Goal: Find specific page/section: Find specific page/section

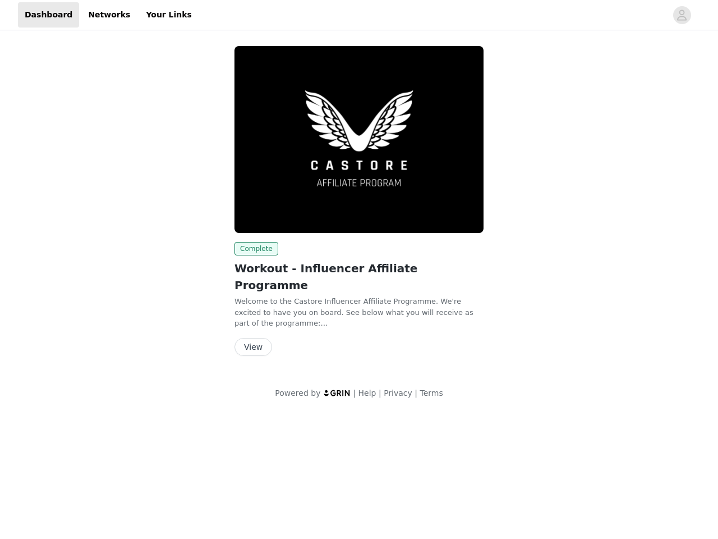
click at [359, 198] on img at bounding box center [359, 139] width 249 height 187
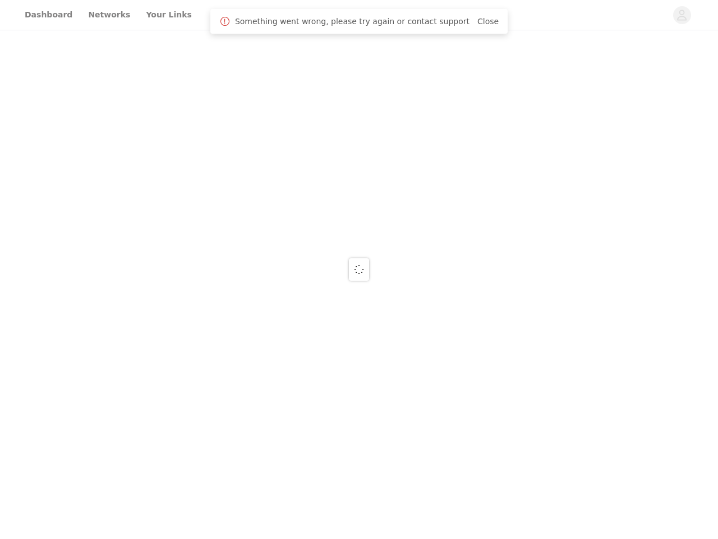
click at [682, 15] on div at bounding box center [359, 269] width 718 height 539
click at [359, 139] on div at bounding box center [359, 269] width 718 height 539
click at [254, 249] on div at bounding box center [359, 269] width 718 height 539
click at [253, 330] on div at bounding box center [359, 269] width 718 height 539
